Goal: Task Accomplishment & Management: Use online tool/utility

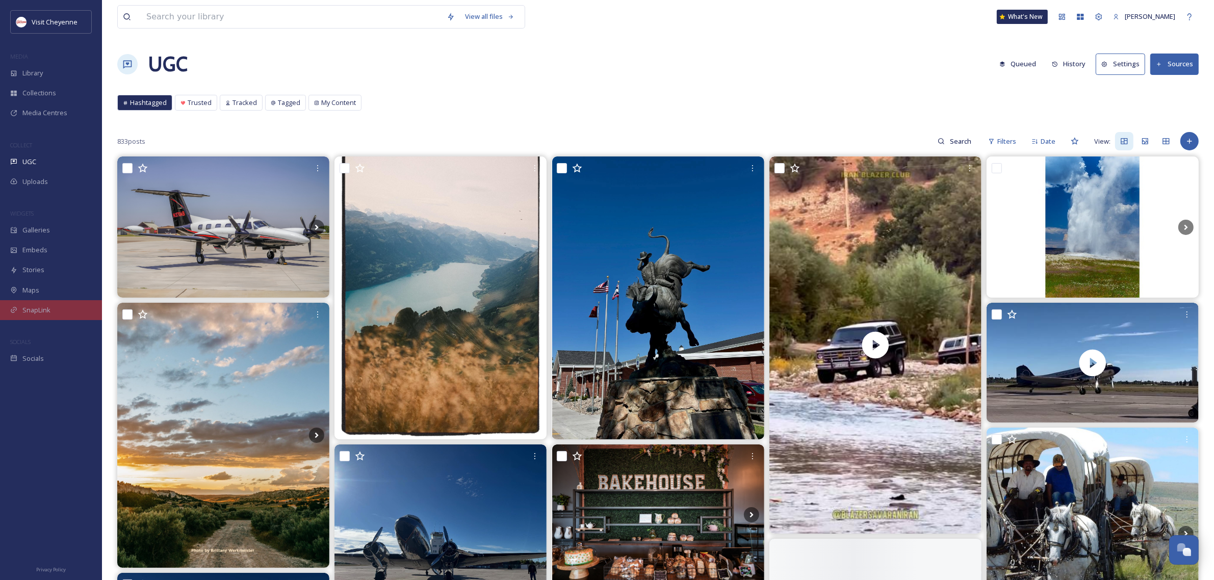
click at [49, 315] on span "SnapLink" at bounding box center [36, 310] width 28 height 10
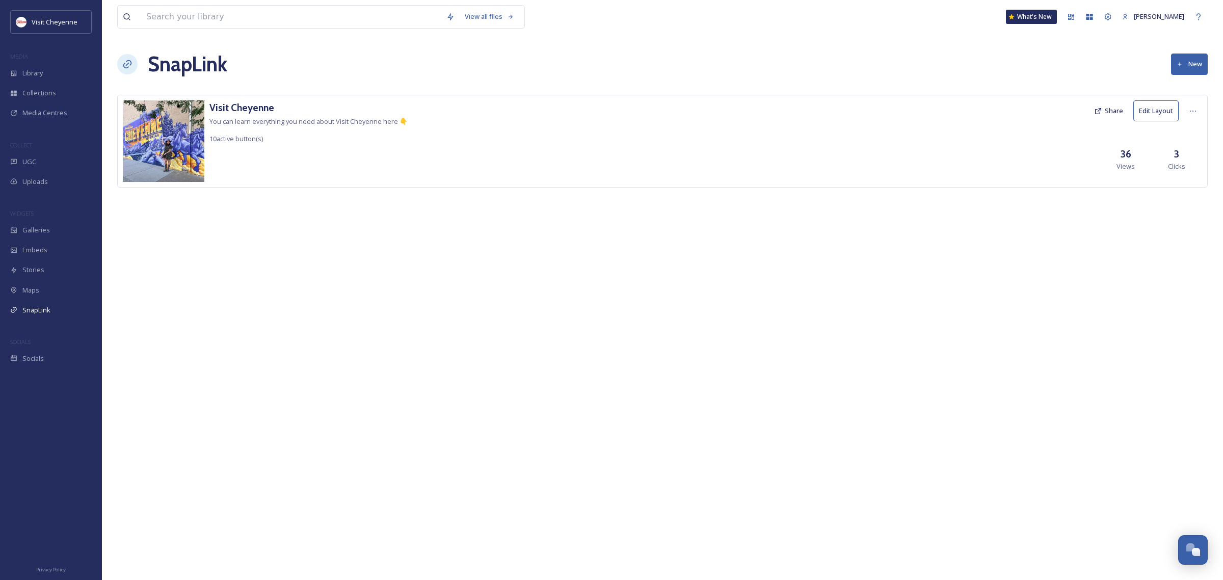
click at [1150, 106] on button "Edit Layout" at bounding box center [1156, 110] width 45 height 21
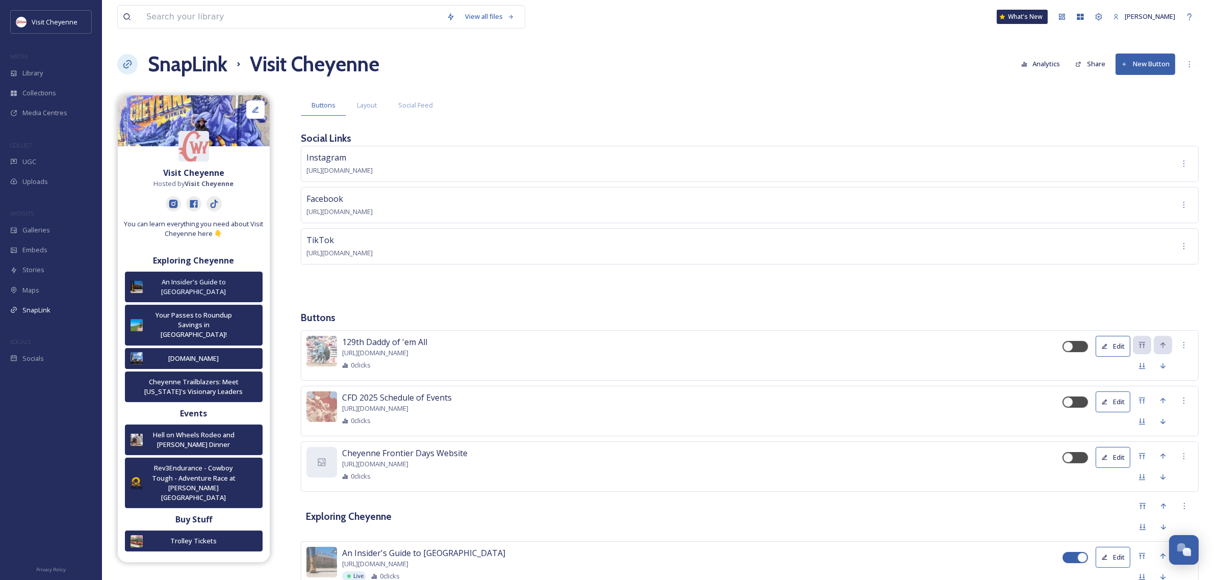
click at [1150, 59] on button "New Button" at bounding box center [1145, 64] width 60 height 21
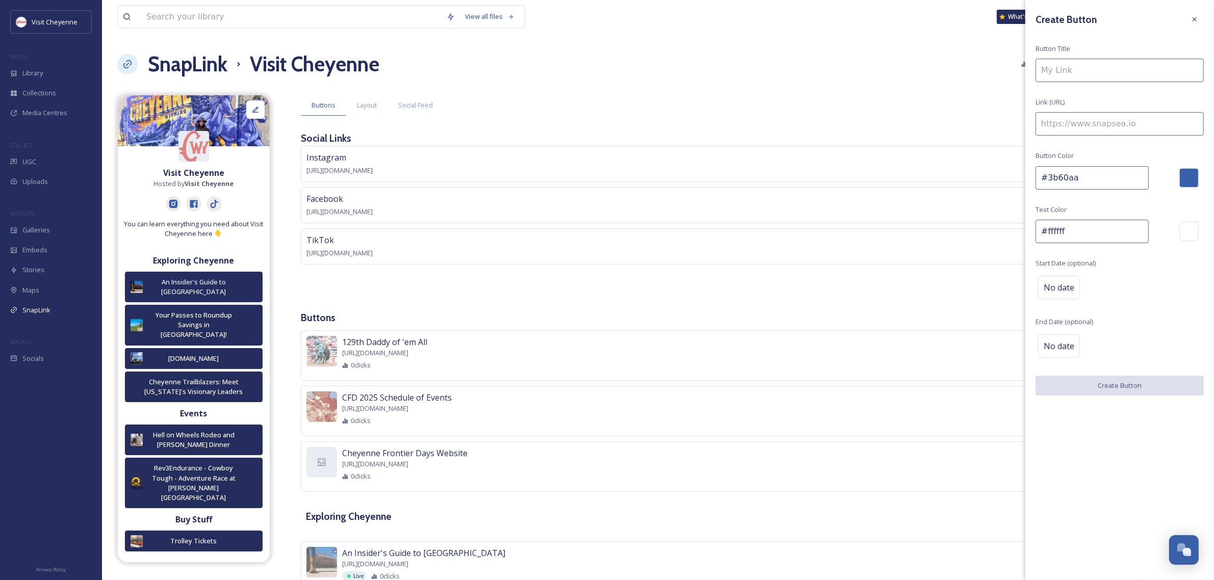
click at [1114, 134] on input at bounding box center [1119, 123] width 168 height 23
paste input "[URL][DOMAIN_NAME]"
type input "[URL][DOMAIN_NAME]"
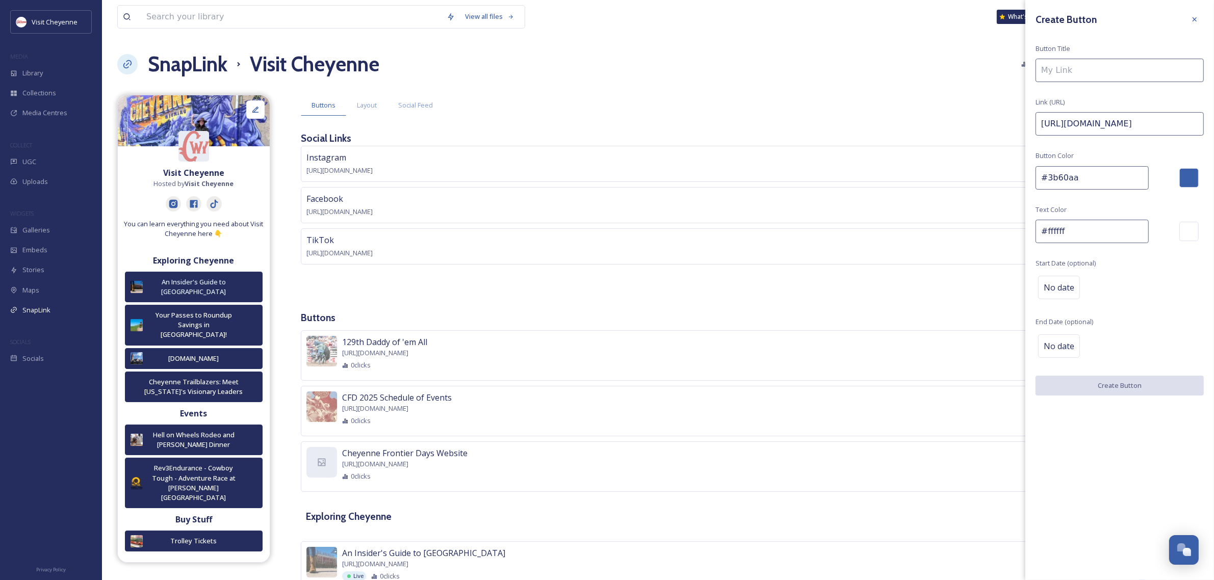
click at [1098, 72] on input at bounding box center [1119, 70] width 168 height 23
type input "Tower-to-Table"
click at [1070, 295] on div "No date" at bounding box center [1059, 287] width 42 height 23
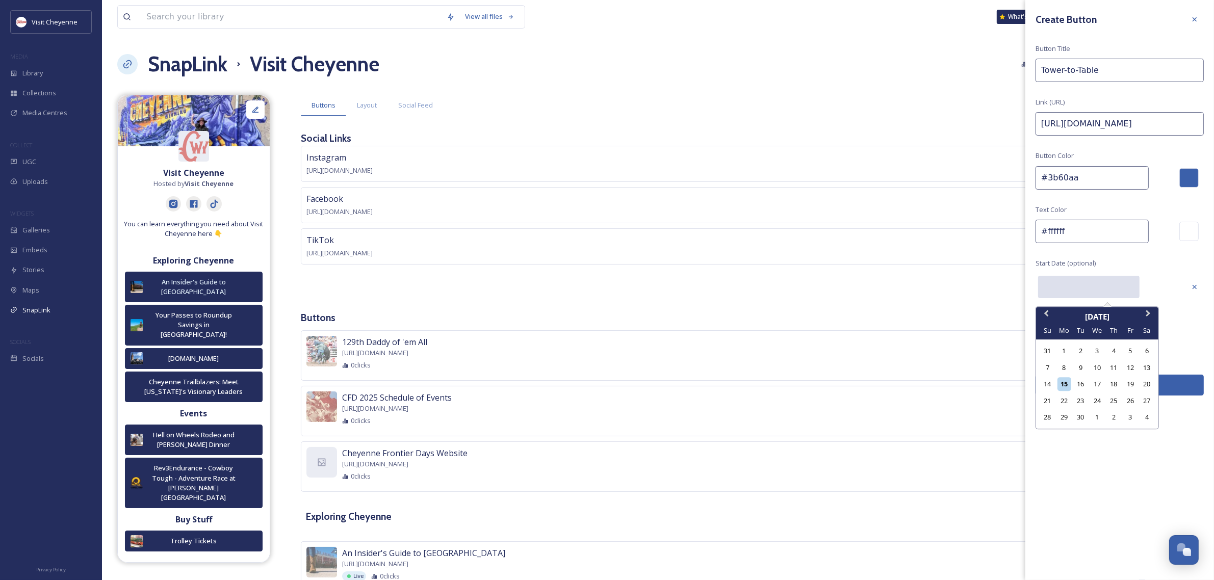
click at [1095, 296] on input "text" at bounding box center [1088, 287] width 101 height 22
click at [1060, 385] on div "15" at bounding box center [1064, 384] width 14 height 14
type input "[DATE]"
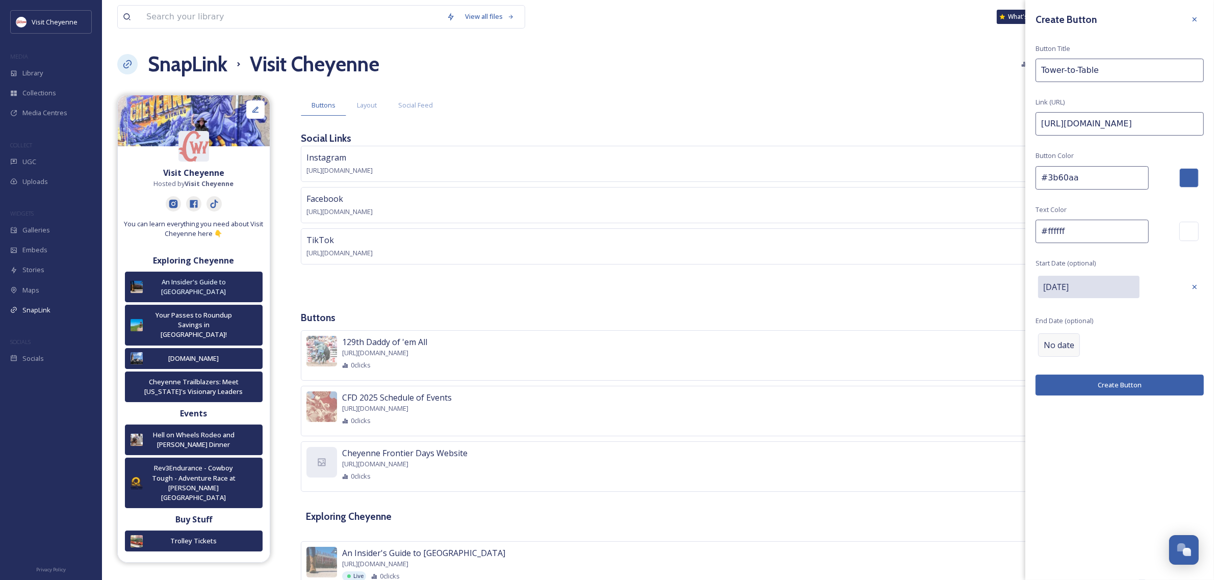
click at [1062, 338] on div "No date" at bounding box center [1059, 344] width 42 height 23
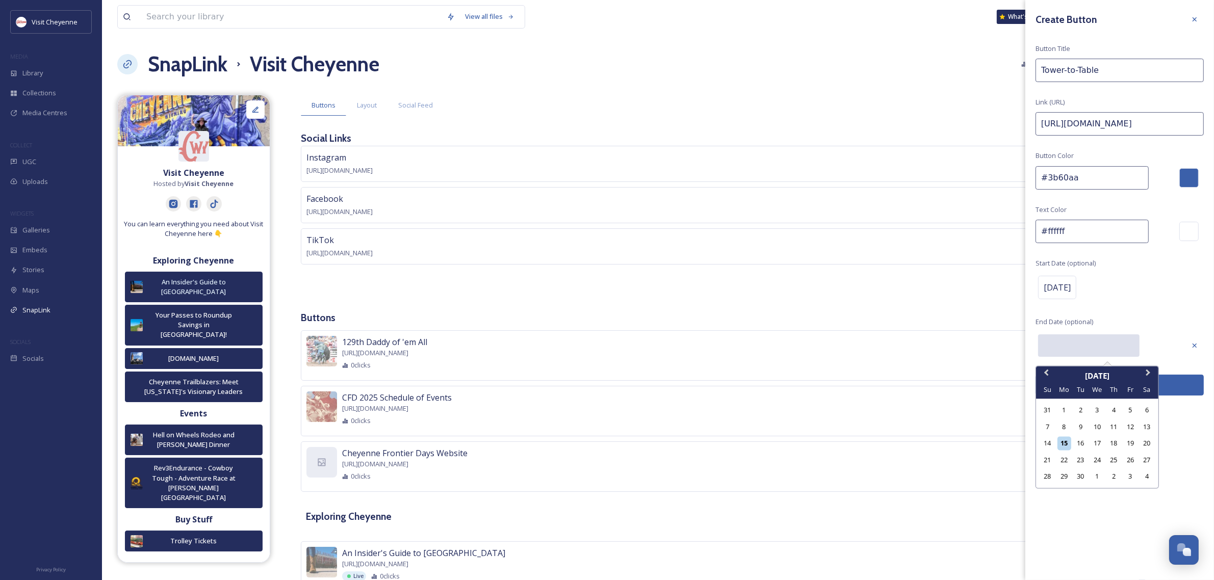
click at [1126, 346] on input "text" at bounding box center [1088, 345] width 101 height 22
click at [1150, 378] on button "Next Month" at bounding box center [1149, 376] width 16 height 16
click at [1100, 427] on div "8" at bounding box center [1097, 427] width 14 height 14
click at [1115, 338] on input "[DATE]" at bounding box center [1088, 345] width 101 height 22
click at [1147, 466] on div "25" at bounding box center [1147, 460] width 14 height 14
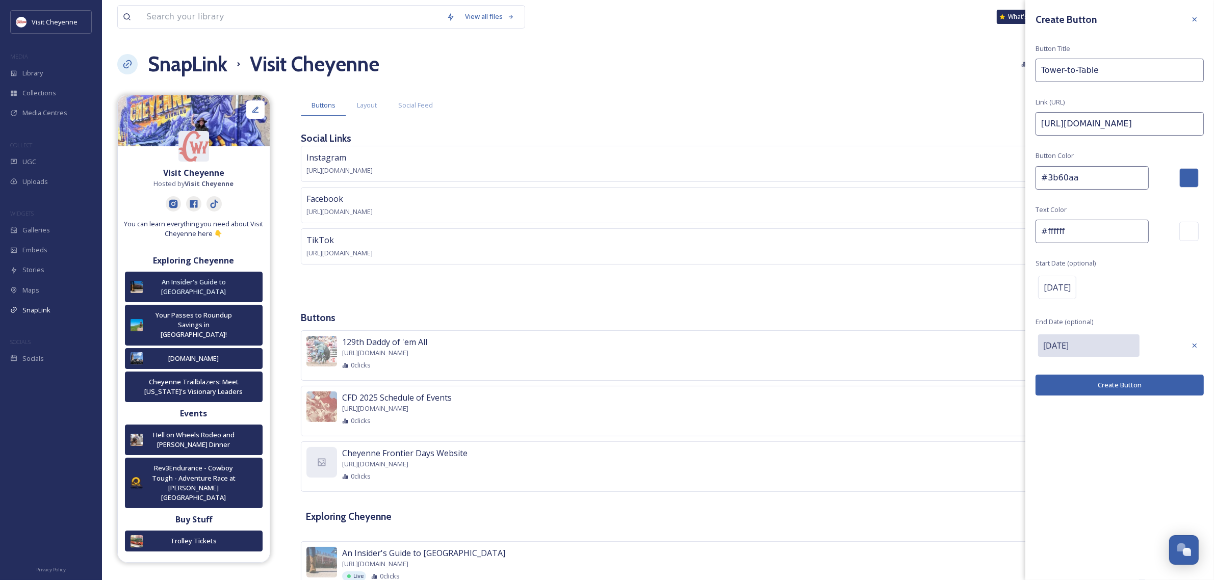
click at [1096, 332] on div "Selected date: [DATE] [DATE]" at bounding box center [1108, 346] width 147 height 28
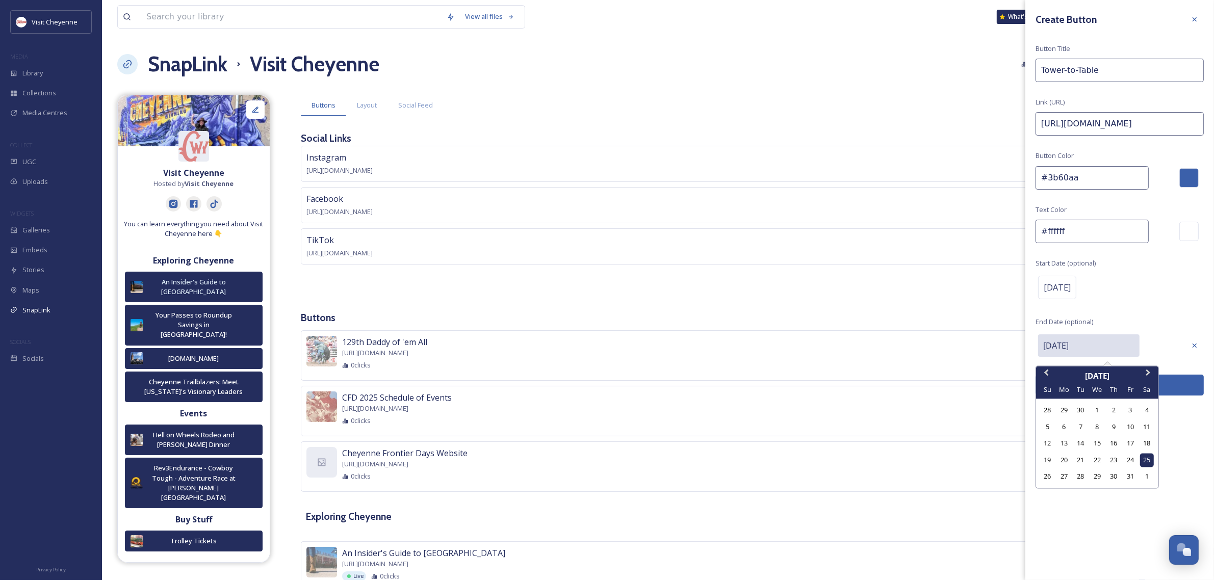
click at [1100, 347] on input "[DATE]" at bounding box center [1088, 345] width 101 height 22
click at [1096, 427] on div "8" at bounding box center [1097, 427] width 14 height 14
type input "[DATE]"
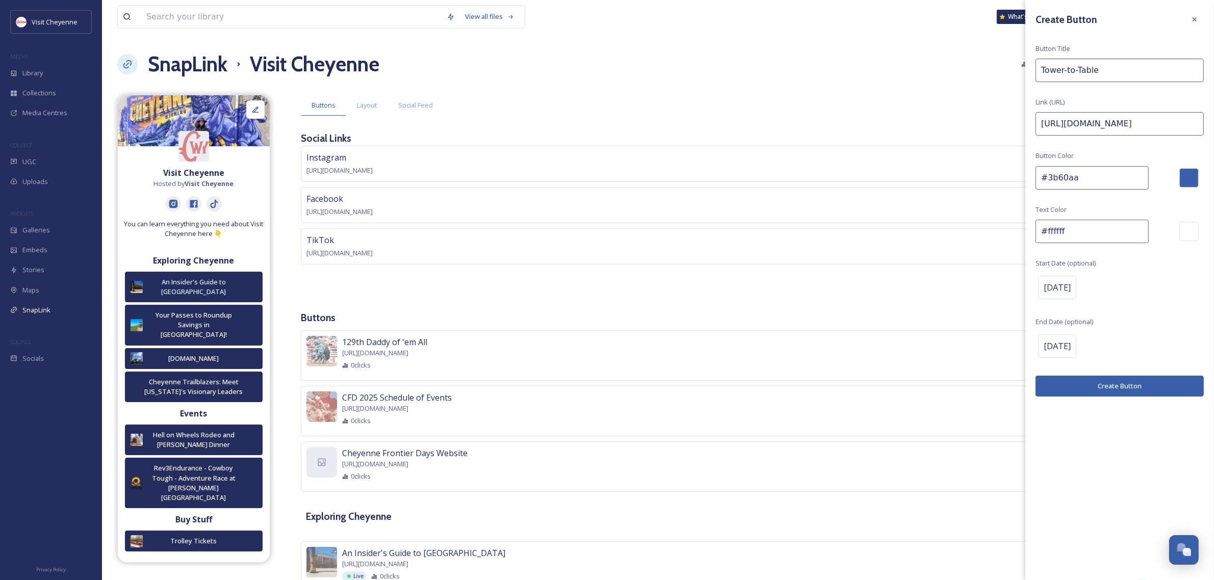
click at [1090, 390] on button "Create Button" at bounding box center [1119, 386] width 168 height 21
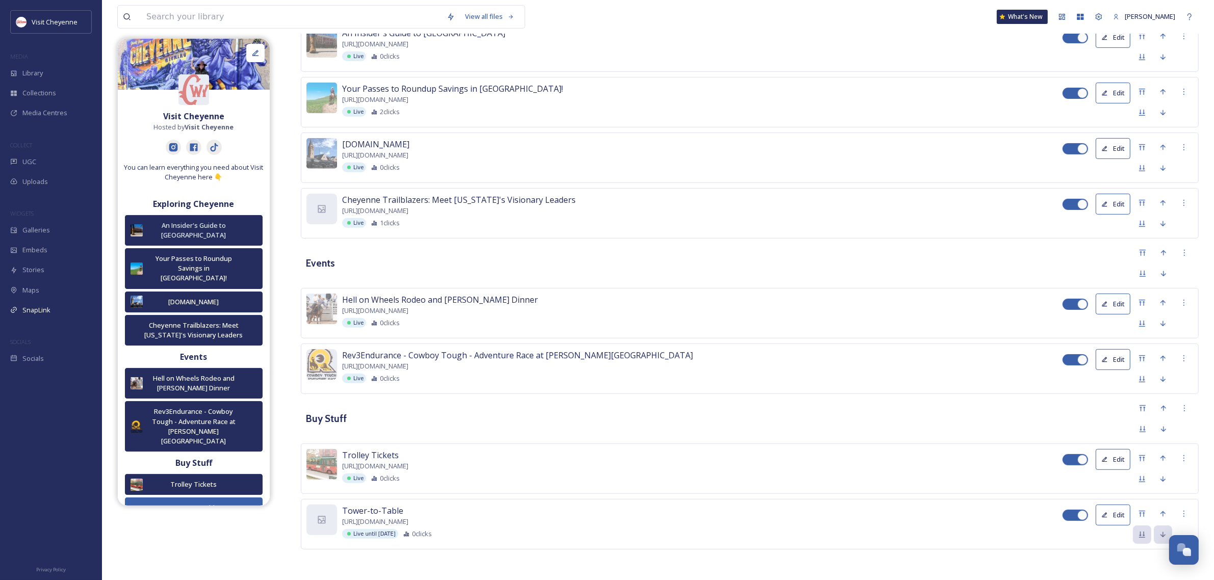
scroll to position [524, 0]
click at [1145, 510] on icon at bounding box center [1142, 514] width 8 height 8
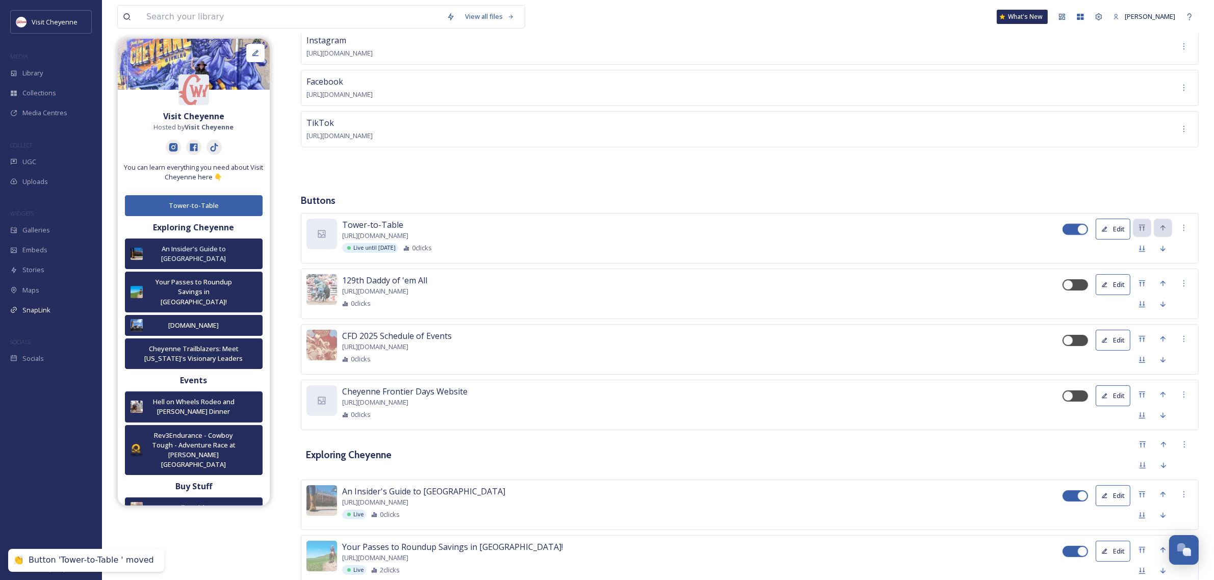
scroll to position [191, 0]
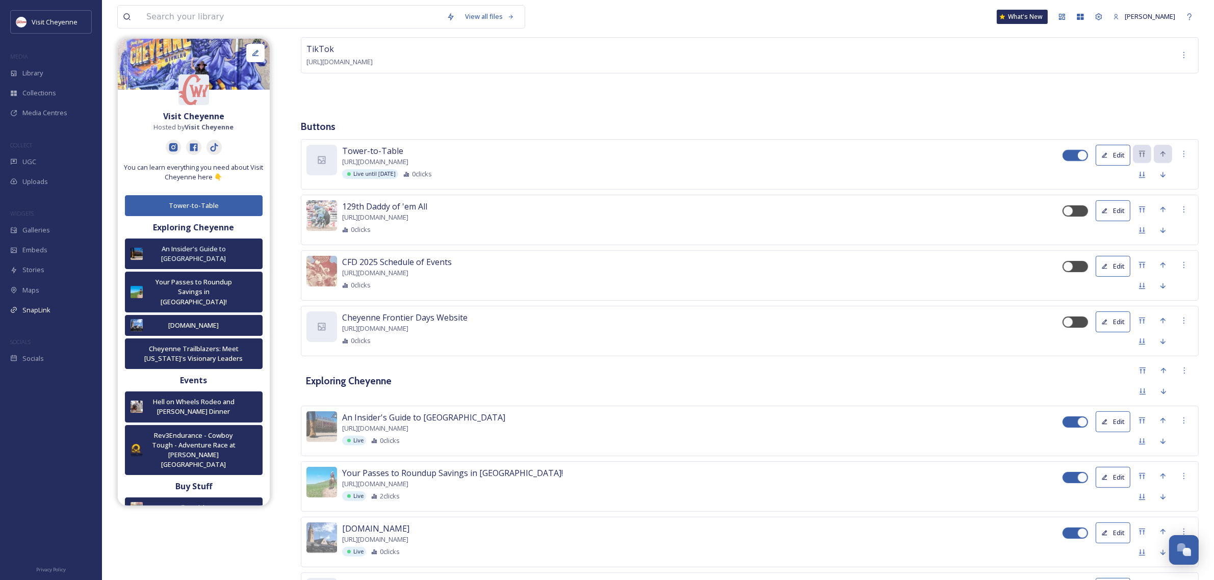
click at [1116, 164] on button "Edit" at bounding box center [1112, 155] width 35 height 21
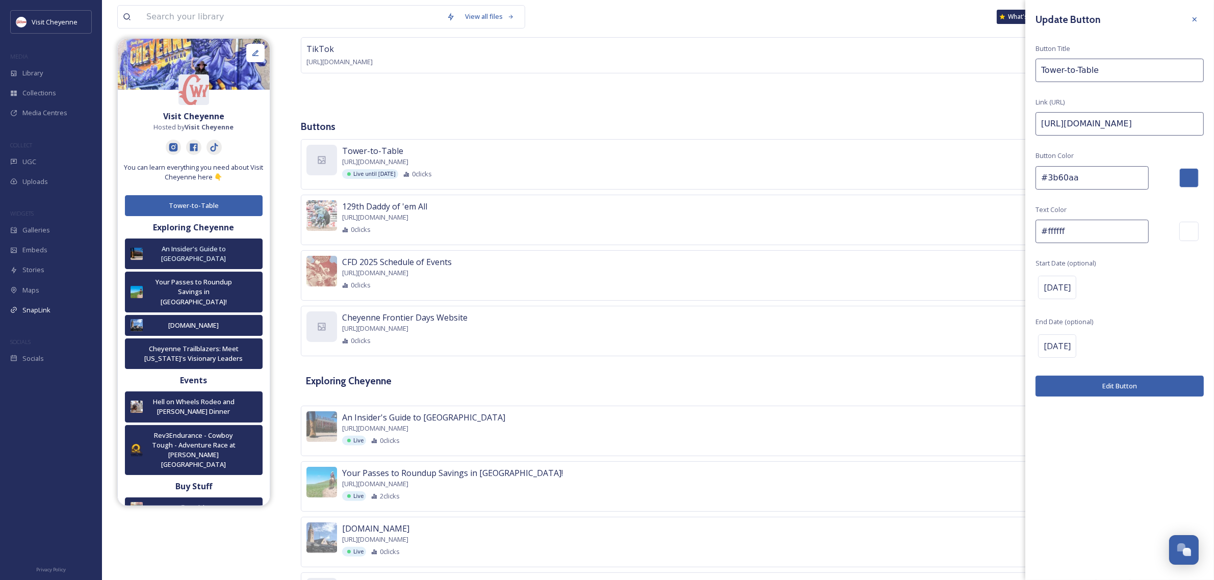
click at [1133, 393] on button "Edit Button" at bounding box center [1119, 386] width 168 height 21
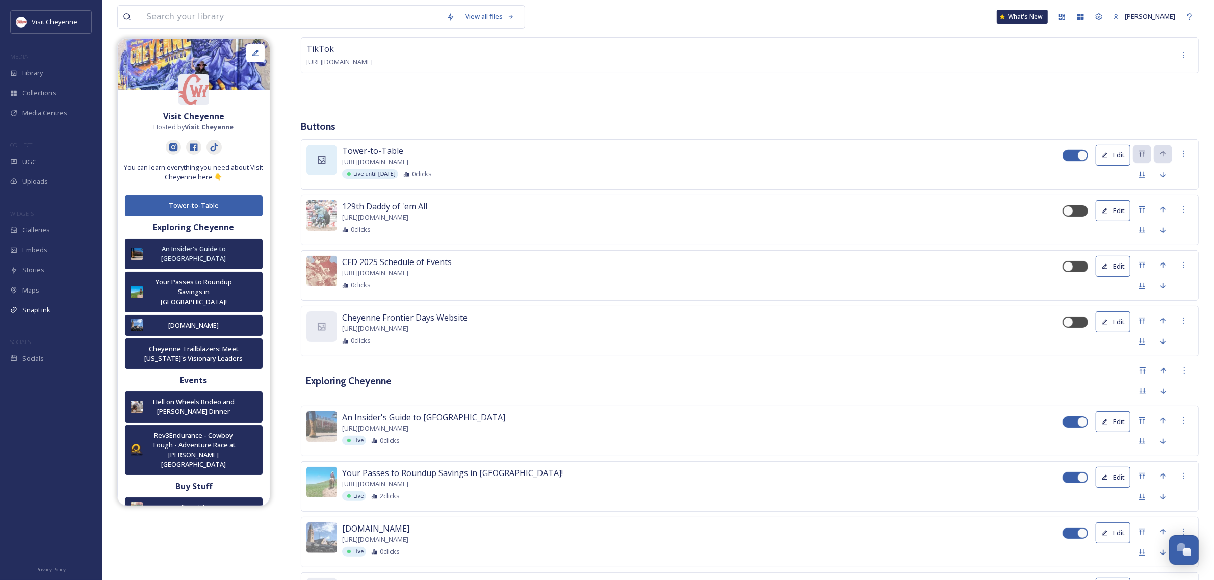
click at [324, 171] on div at bounding box center [321, 160] width 31 height 31
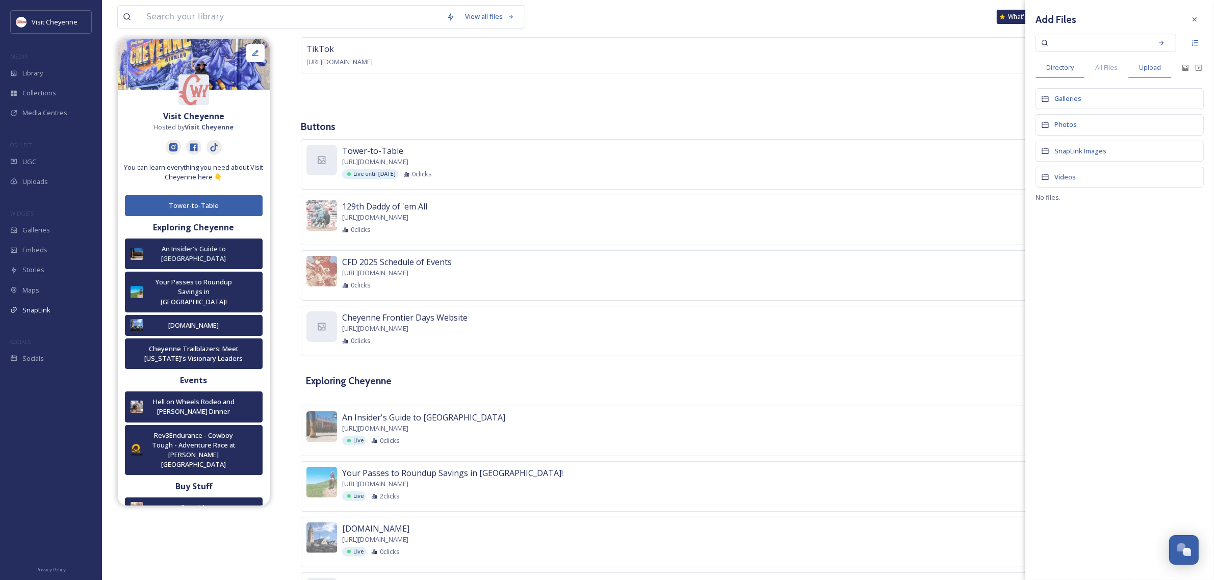
click at [1146, 69] on span "Upload" at bounding box center [1150, 68] width 22 height 10
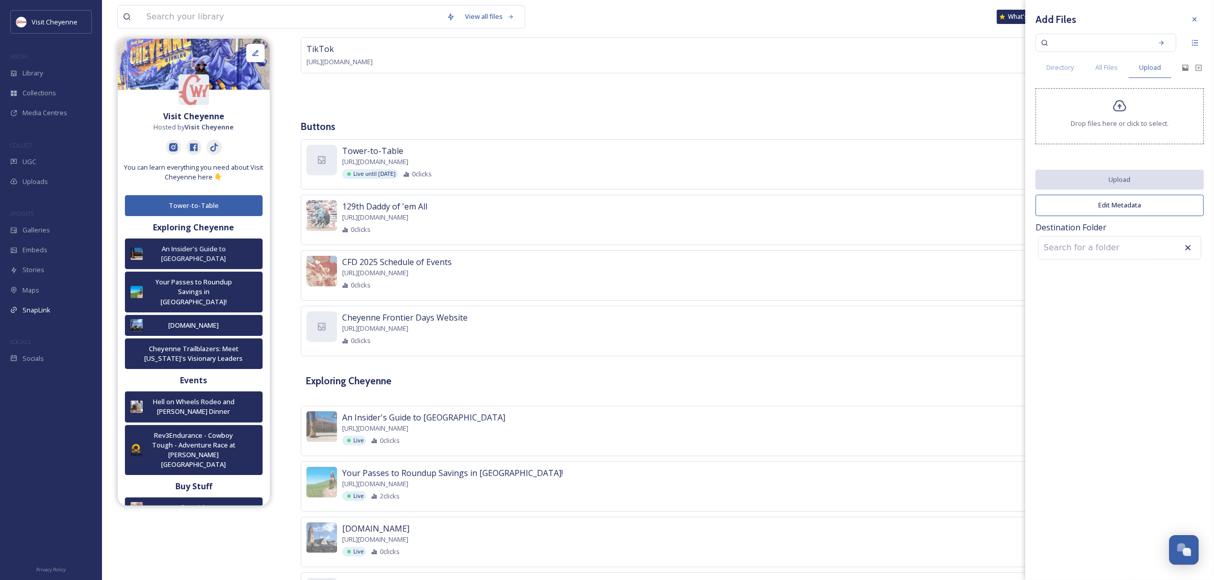
click at [1115, 110] on icon at bounding box center [1119, 106] width 15 height 15
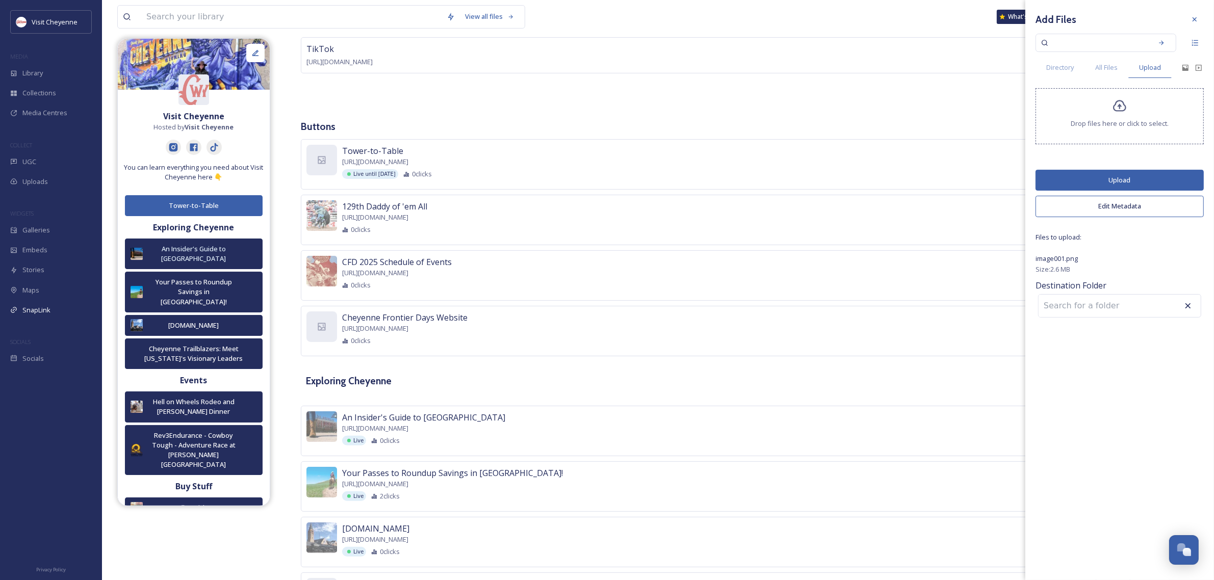
click at [1136, 184] on button "Upload" at bounding box center [1119, 180] width 168 height 21
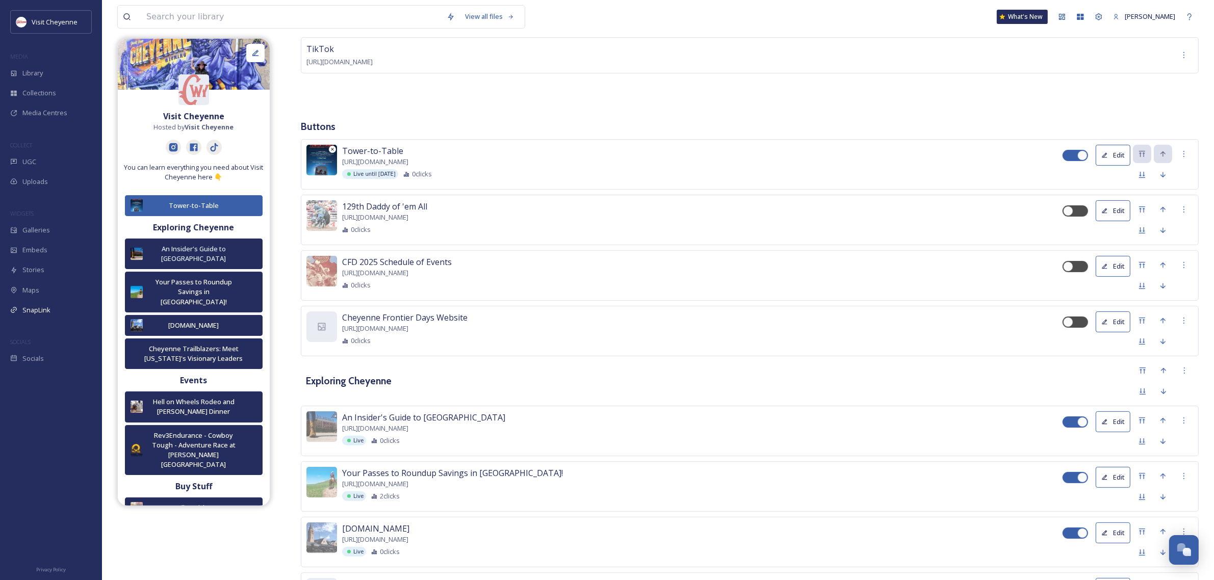
click at [323, 175] on img at bounding box center [321, 160] width 31 height 31
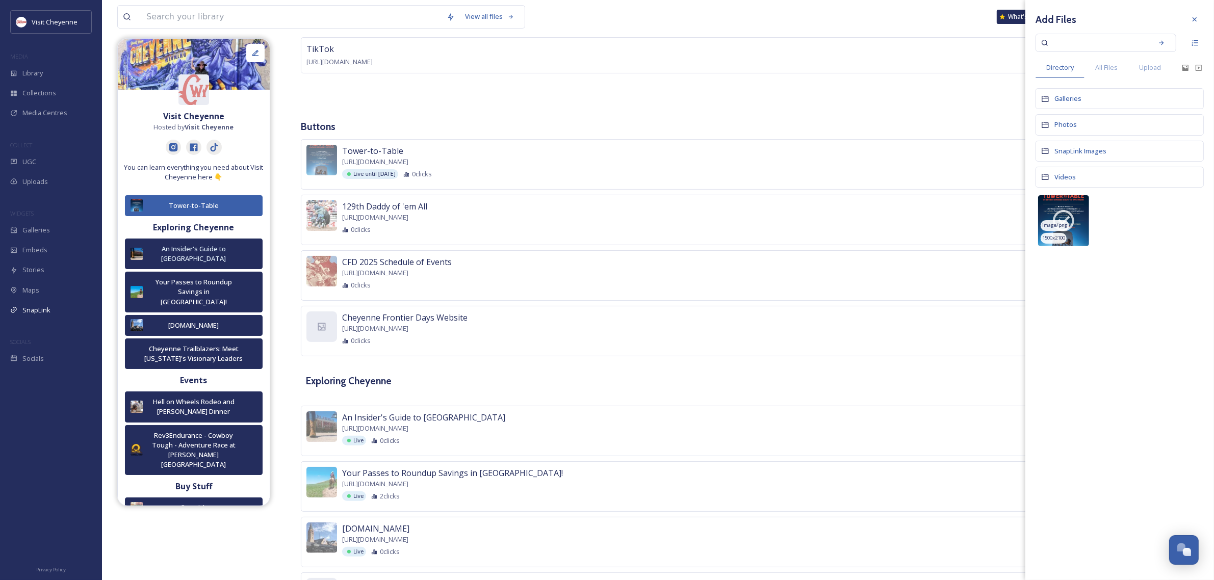
click at [1064, 234] on div "1500 x 2100" at bounding box center [1053, 238] width 26 height 11
click at [1078, 210] on img at bounding box center [1063, 220] width 51 height 51
click at [1109, 74] on div "All Files" at bounding box center [1106, 67] width 44 height 21
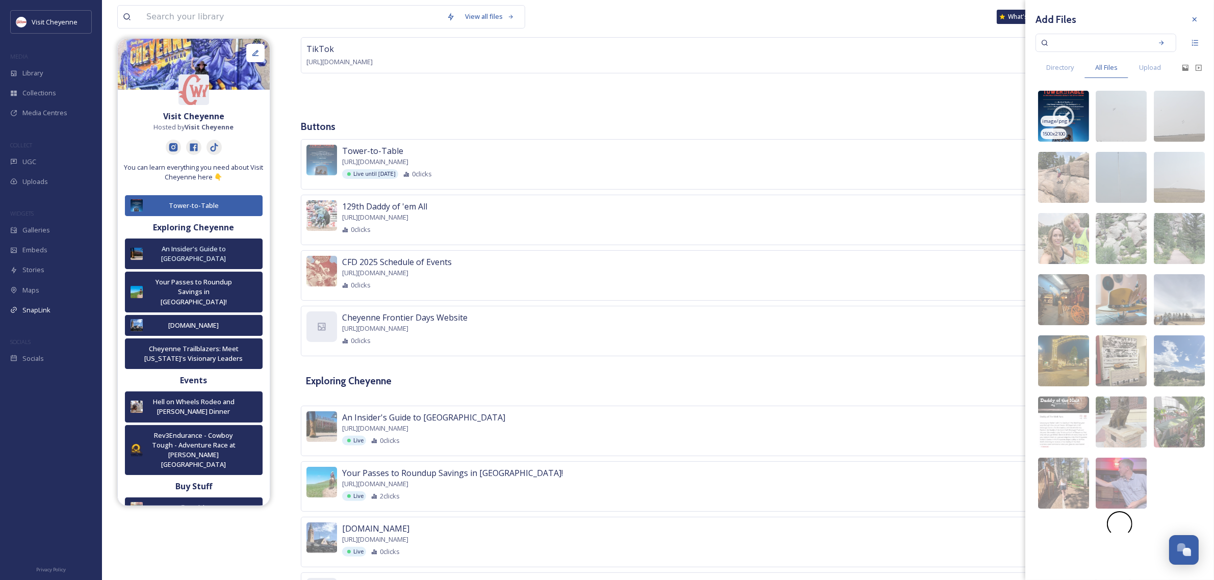
click at [1069, 127] on icon at bounding box center [1063, 115] width 25 height 25
click at [1056, 120] on span "image/png" at bounding box center [1054, 121] width 25 height 7
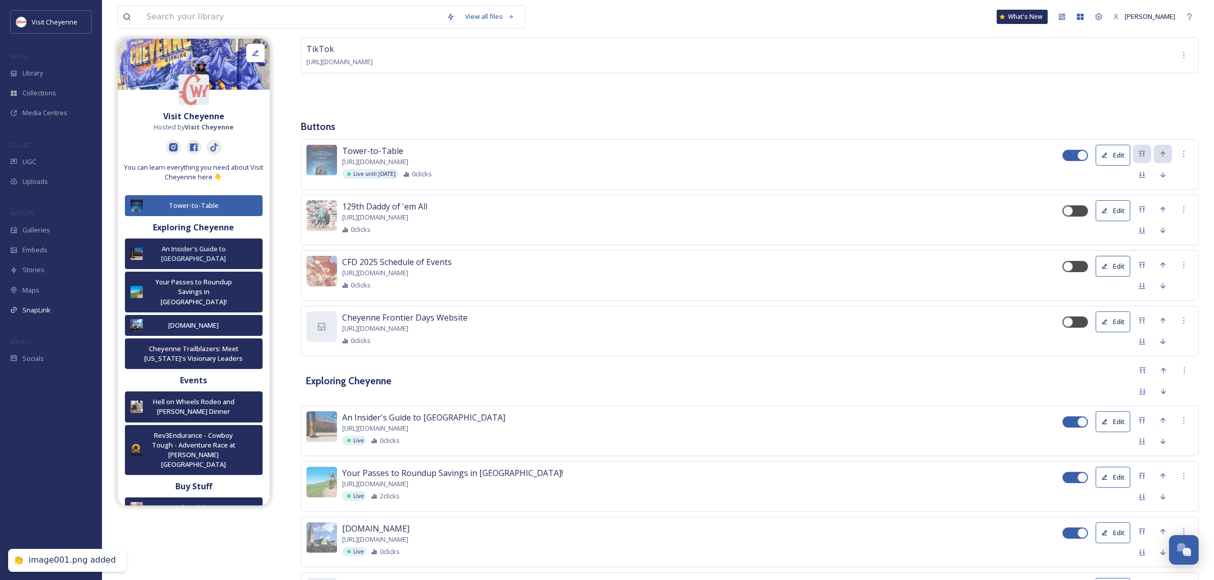
click at [859, 103] on div "Instagram [URL][DOMAIN_NAME] Facebook [URL][DOMAIN_NAME] TikTok [URL][DOMAIN_NA…" at bounding box center [750, 29] width 898 height 149
click at [1113, 161] on button "Edit" at bounding box center [1112, 155] width 35 height 21
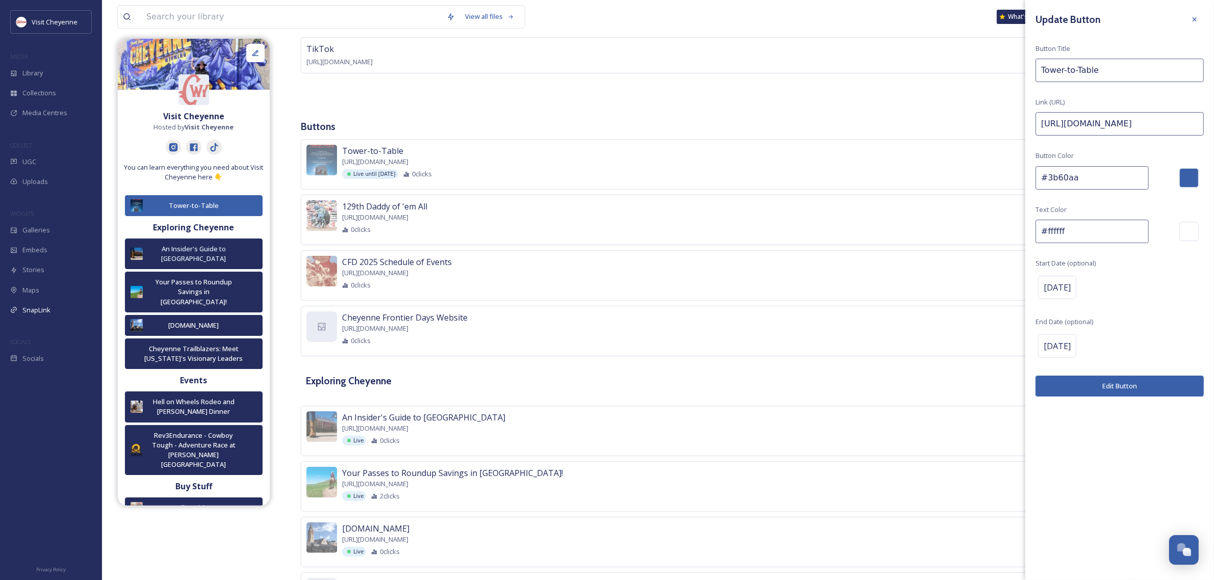
click at [753, 100] on div "Instagram [URL][DOMAIN_NAME] Facebook [URL][DOMAIN_NAME] TikTok [URL][DOMAIN_NA…" at bounding box center [750, 29] width 898 height 149
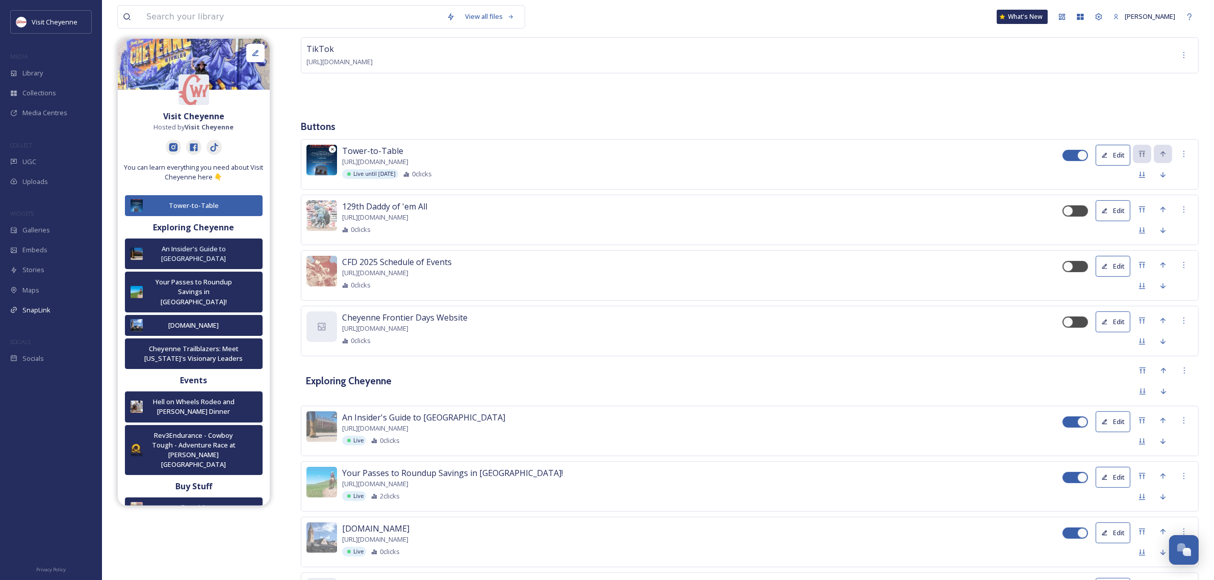
click at [322, 159] on img at bounding box center [321, 160] width 31 height 31
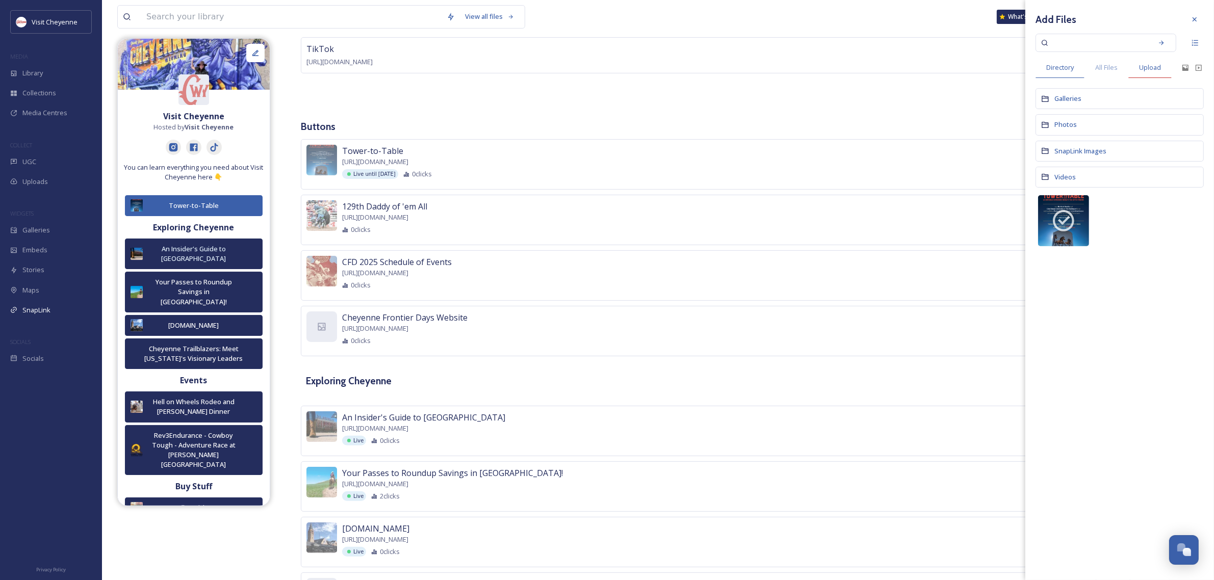
click at [1150, 67] on span "Upload" at bounding box center [1150, 68] width 22 height 10
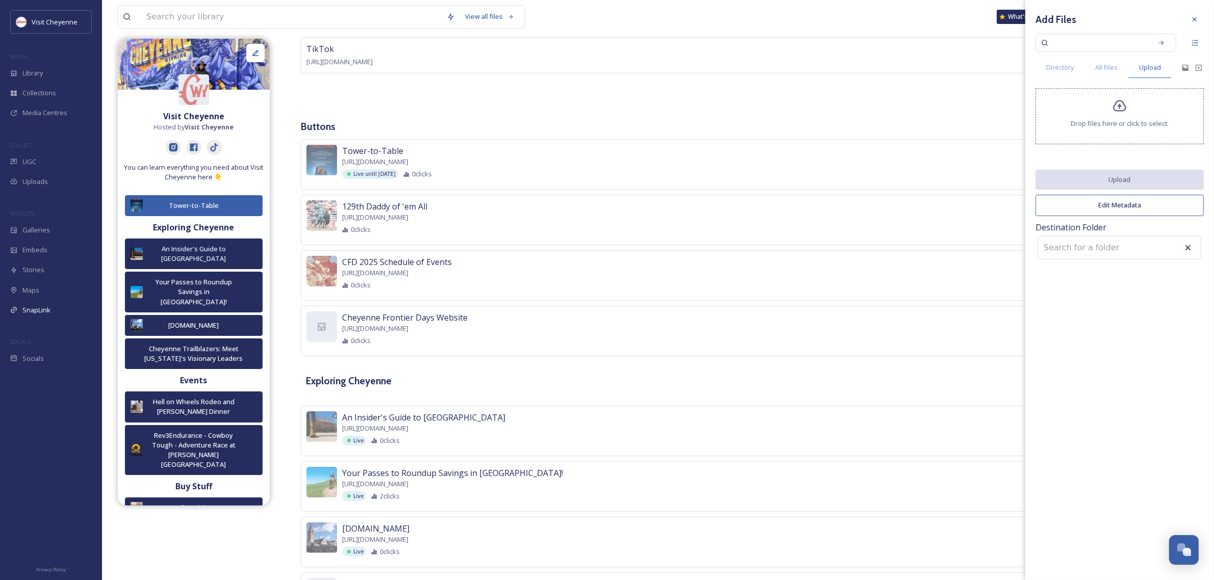
click at [1130, 133] on div "Drop files here or click to select." at bounding box center [1119, 116] width 168 height 56
